Goal: Find specific page/section: Find specific page/section

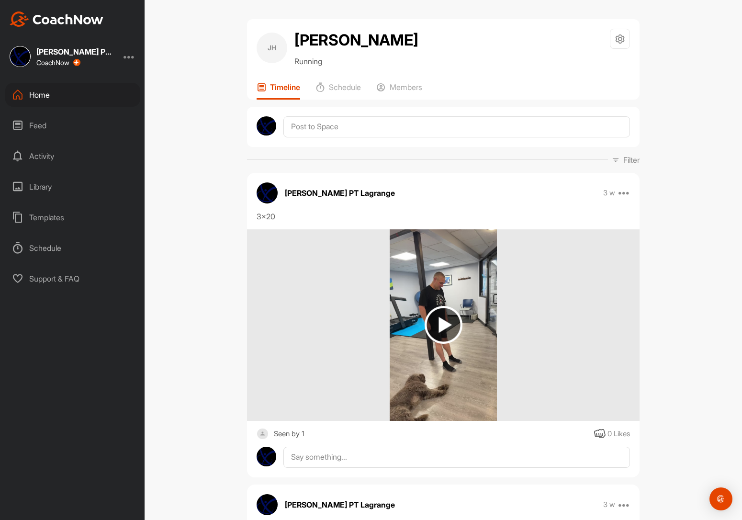
click at [52, 92] on div "Home" at bounding box center [72, 95] width 135 height 24
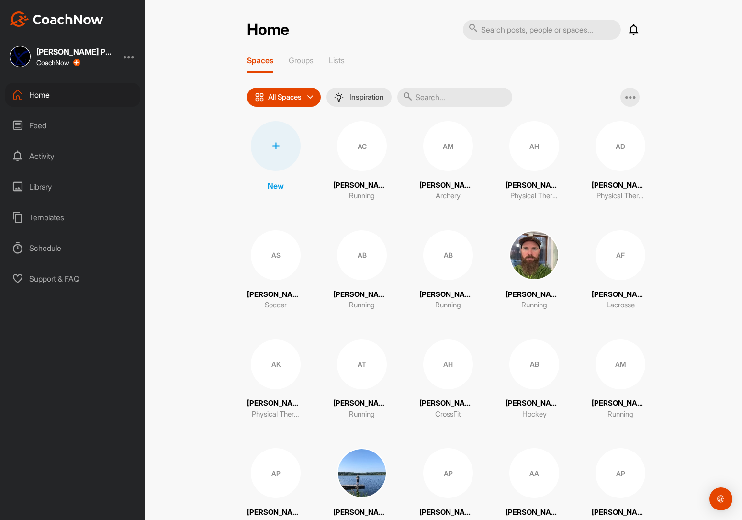
click at [518, 31] on input "text" at bounding box center [542, 30] width 158 height 20
type input "barber"
click at [441, 100] on input "text" at bounding box center [454, 97] width 115 height 19
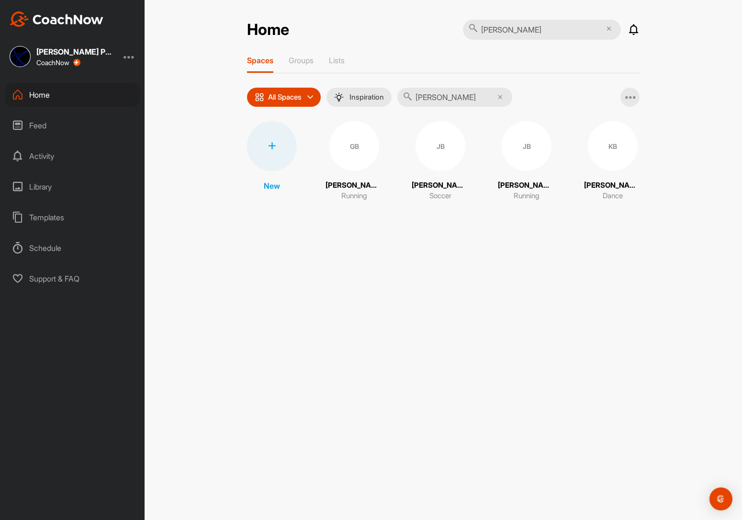
type input "barber"
click at [627, 143] on div "KB" at bounding box center [613, 146] width 50 height 50
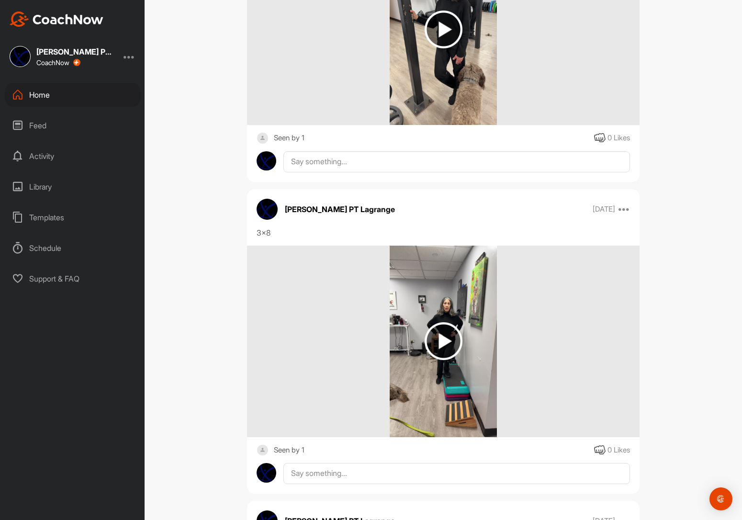
scroll to position [2179, 0]
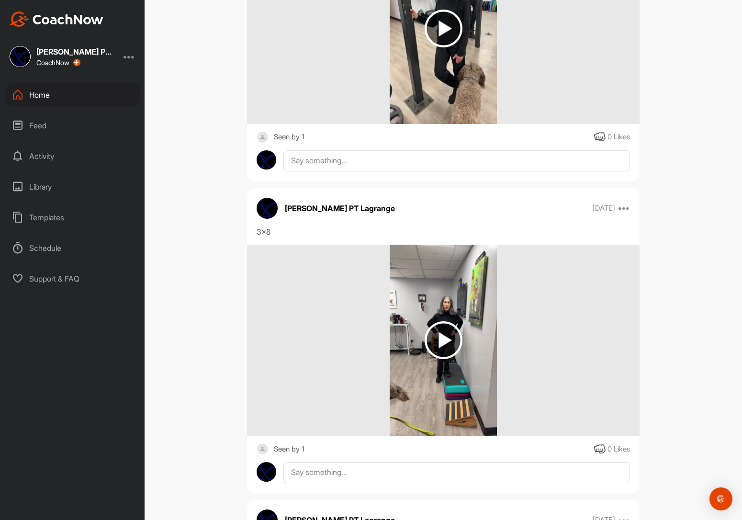
click at [402, 324] on img at bounding box center [444, 340] width 108 height 191
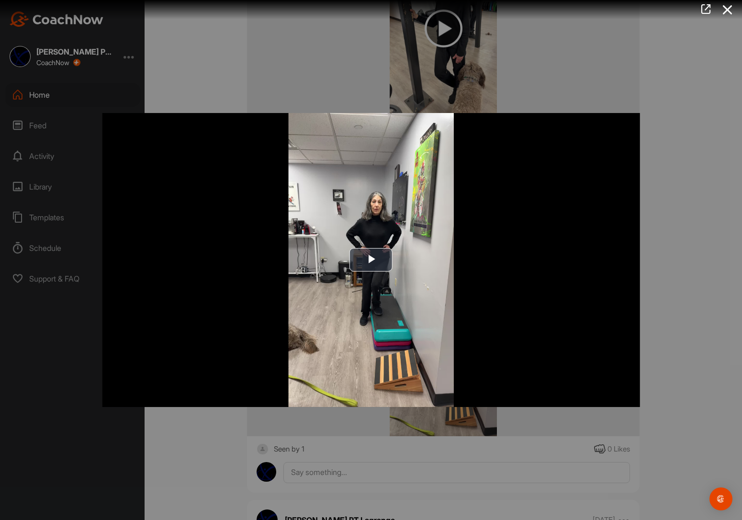
click at [184, 61] on div at bounding box center [371, 260] width 742 height 520
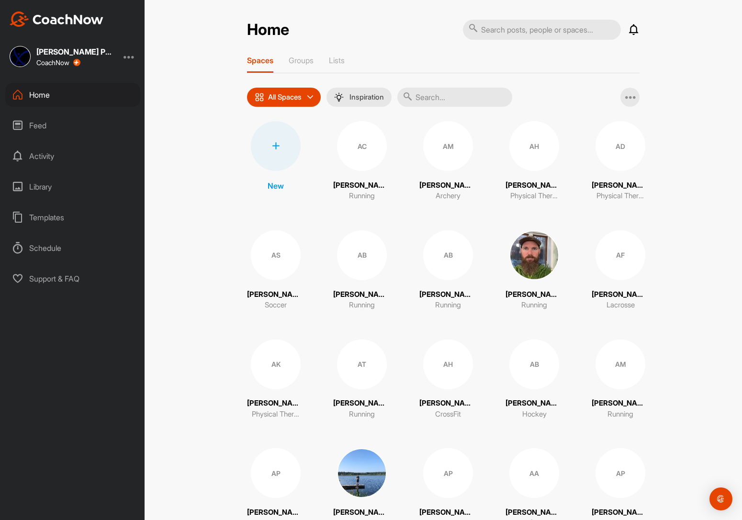
click at [435, 97] on input "text" at bounding box center [454, 97] width 115 height 19
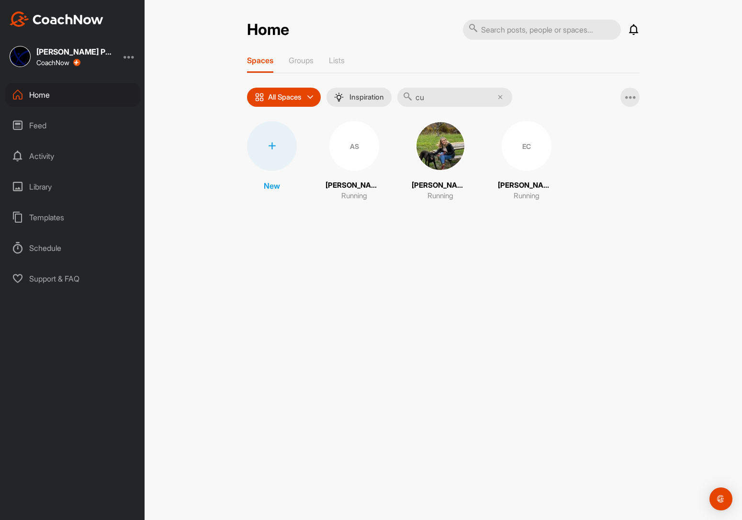
type input "c"
type input "terr"
click at [529, 163] on div "TC" at bounding box center [527, 146] width 50 height 50
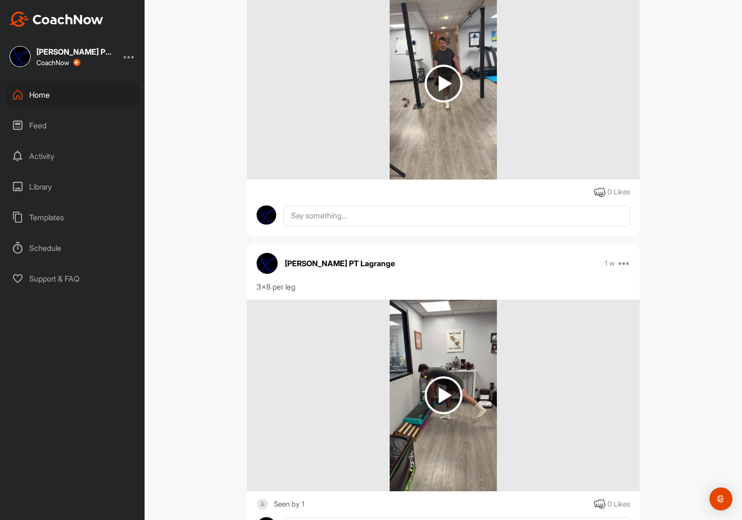
scroll to position [242, 0]
